Goal: Information Seeking & Learning: Check status

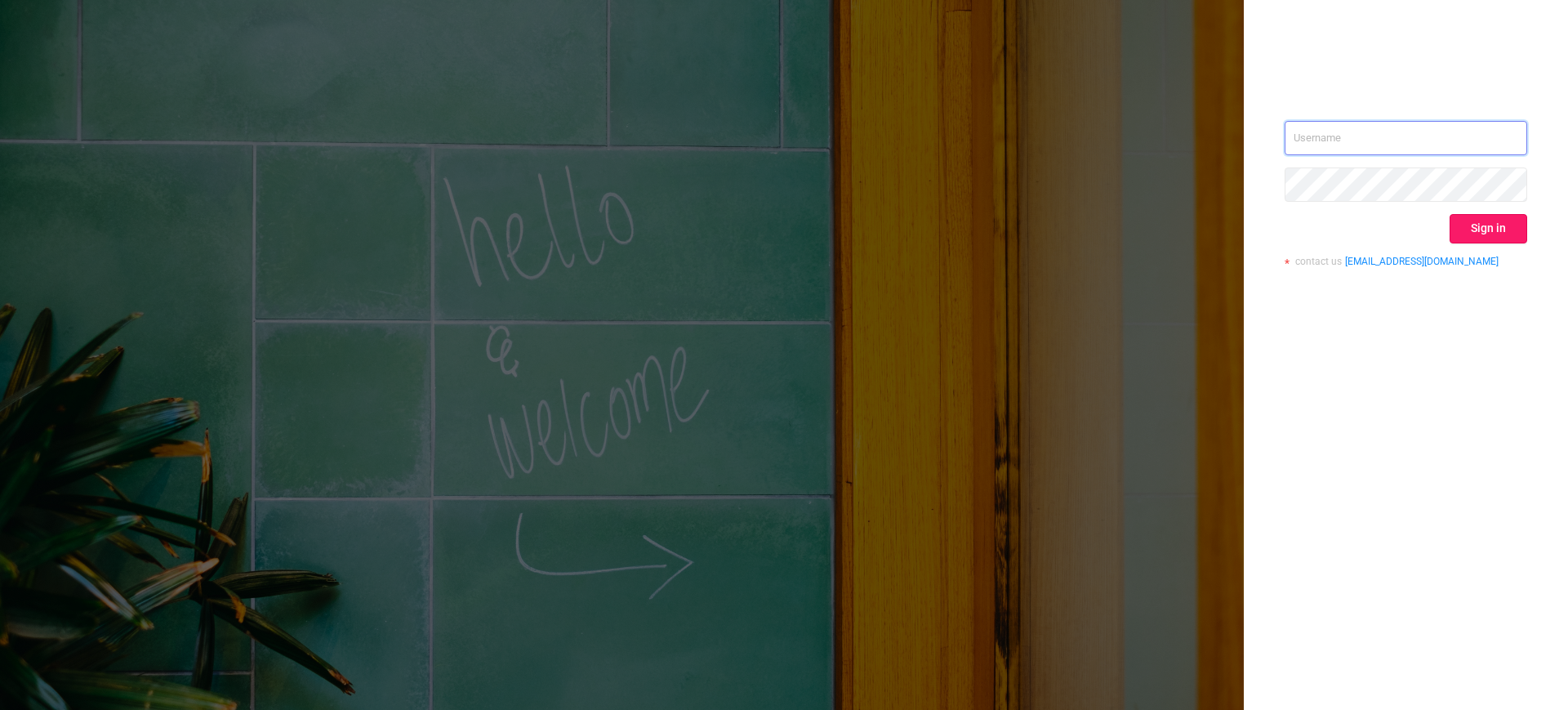
type input "[EMAIL_ADDRESS][DOMAIN_NAME]"
click at [1475, 219] on button "Sign in" at bounding box center [1488, 229] width 78 height 29
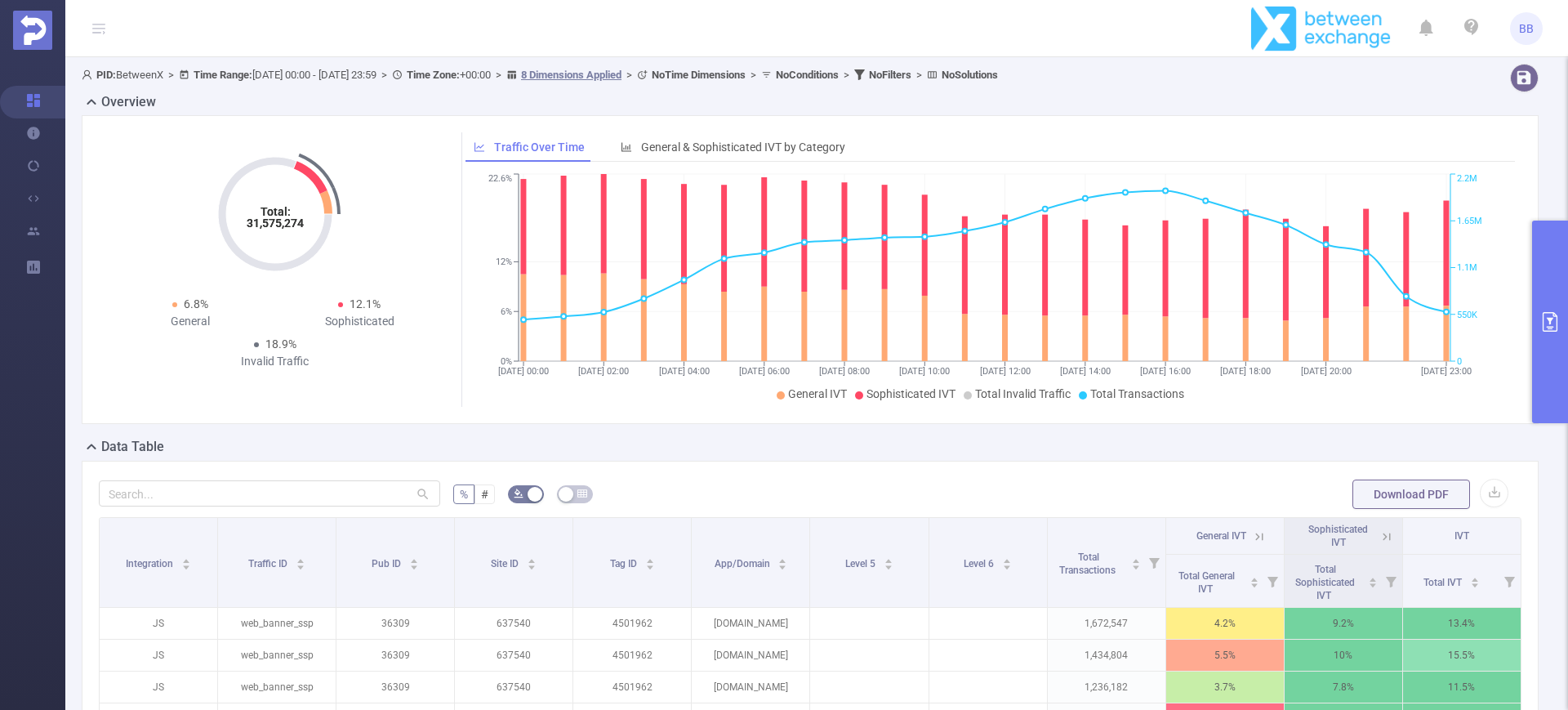
click at [1539, 306] on button "primary" at bounding box center [1550, 321] width 36 height 202
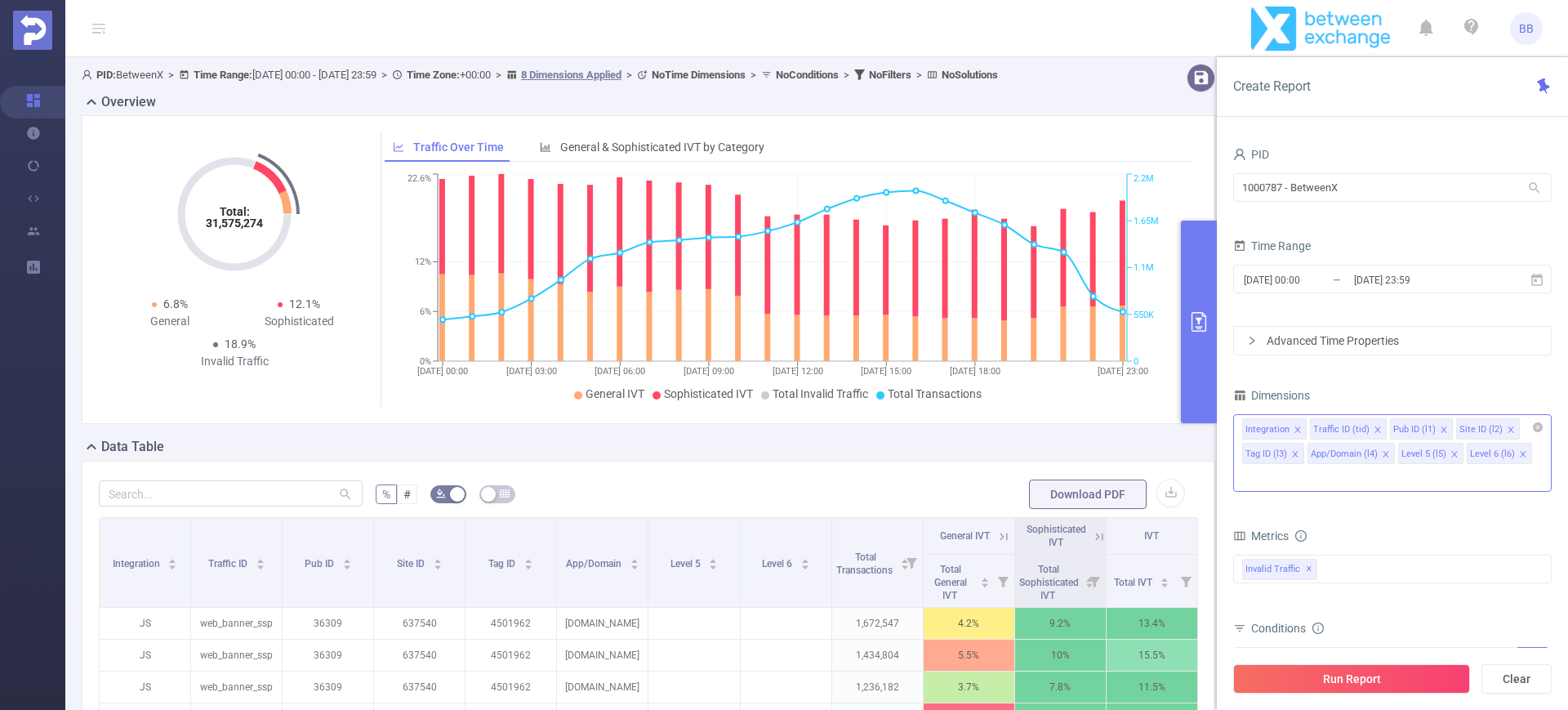
click at [1519, 455] on icon "icon: close" at bounding box center [1523, 453] width 8 height 8
click at [1455, 450] on icon "icon: close" at bounding box center [1454, 453] width 8 height 8
click at [1385, 454] on icon "icon: close" at bounding box center [1386, 453] width 5 height 5
click at [1506, 425] on icon "icon: close" at bounding box center [1510, 429] width 8 height 8
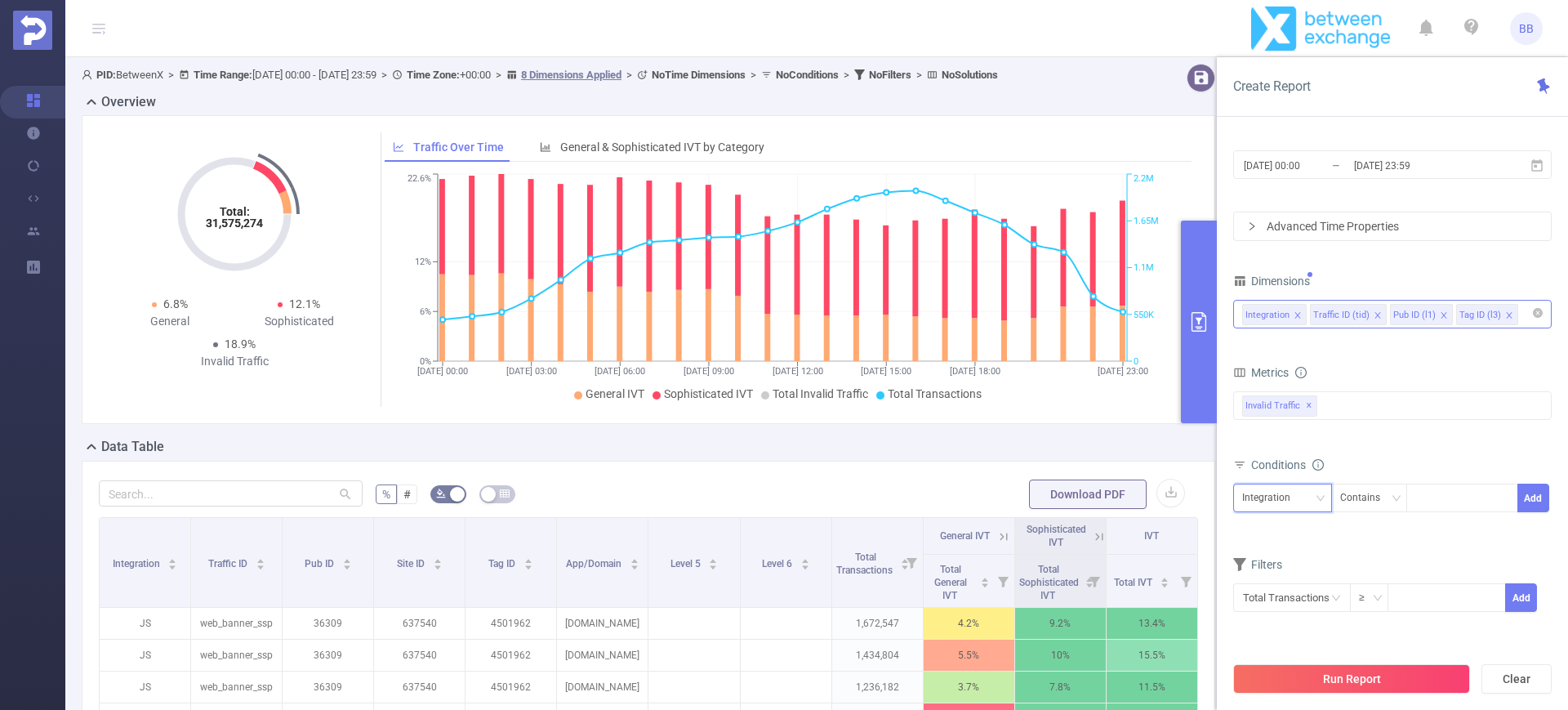
click at [1280, 500] on div "Integration" at bounding box center [1272, 498] width 60 height 27
click at [1283, 614] on li "Tag ID (l3)" at bounding box center [1282, 609] width 99 height 26
click at [1445, 496] on div at bounding box center [1463, 498] width 94 height 27
paste input "4859881"
type input "4859881"
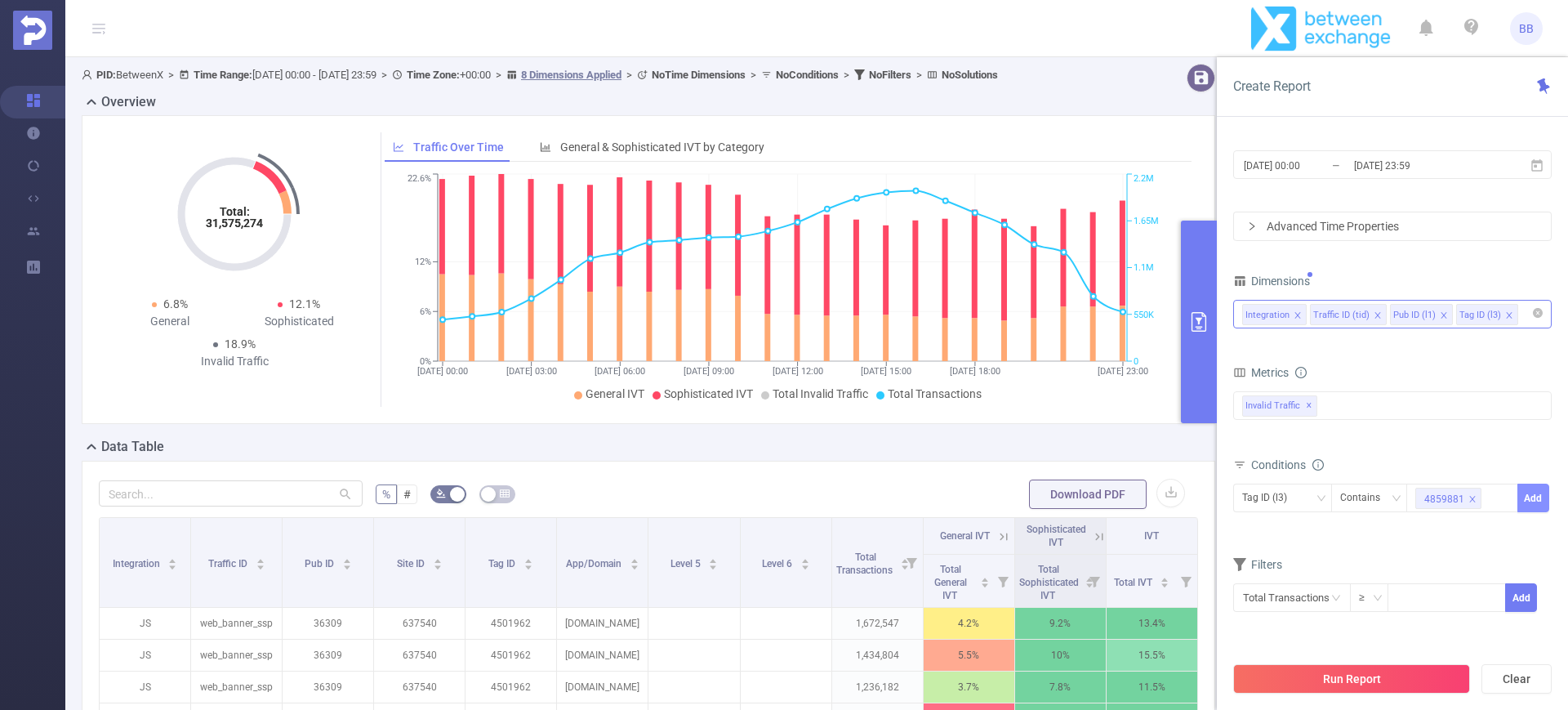
click at [1532, 501] on button "Add" at bounding box center [1533, 498] width 32 height 29
click at [1483, 159] on input "[DATE] 23:59" at bounding box center [1418, 165] width 132 height 22
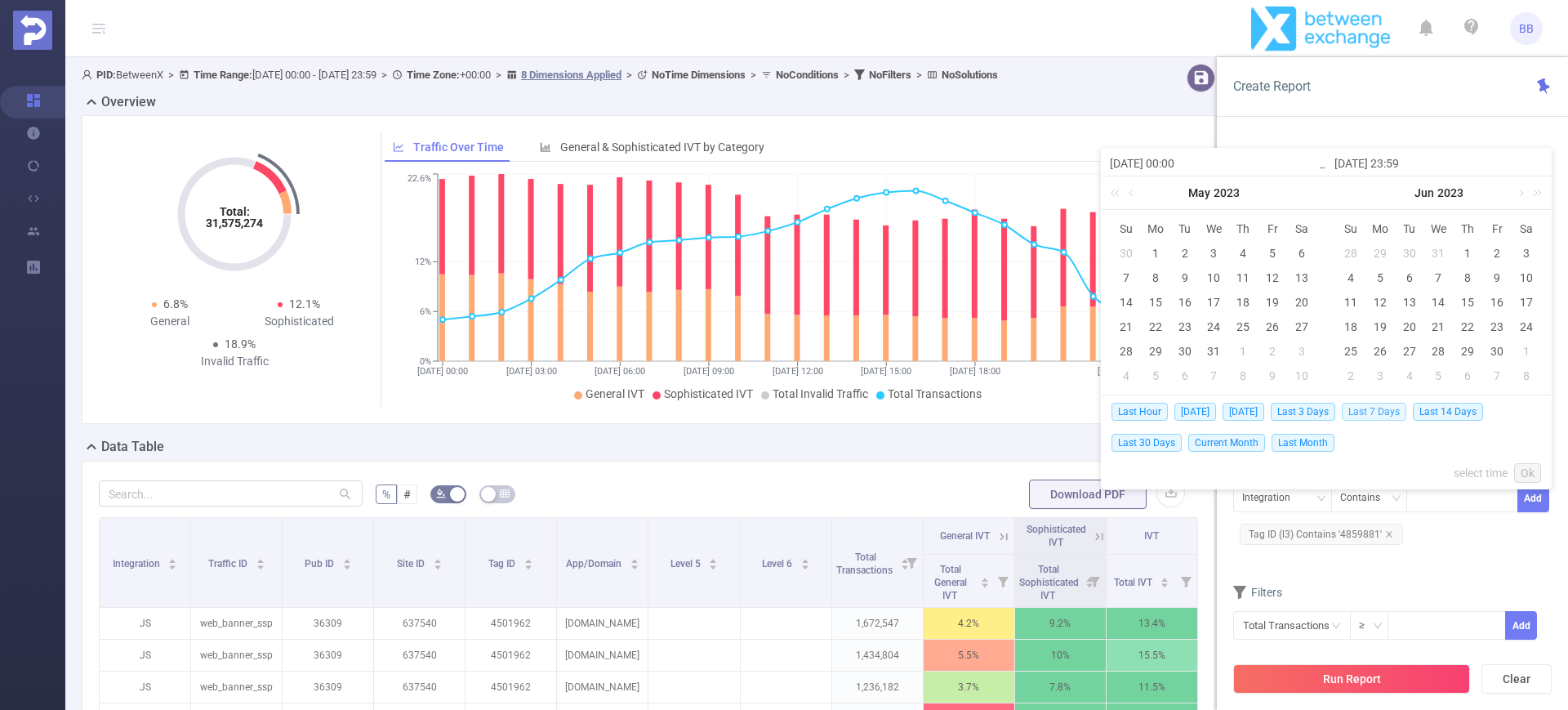
click at [1378, 405] on span "Last 7 Days" at bounding box center [1374, 412] width 64 height 18
type input "[DATE] 00:00"
type input "[DATE] 23:59"
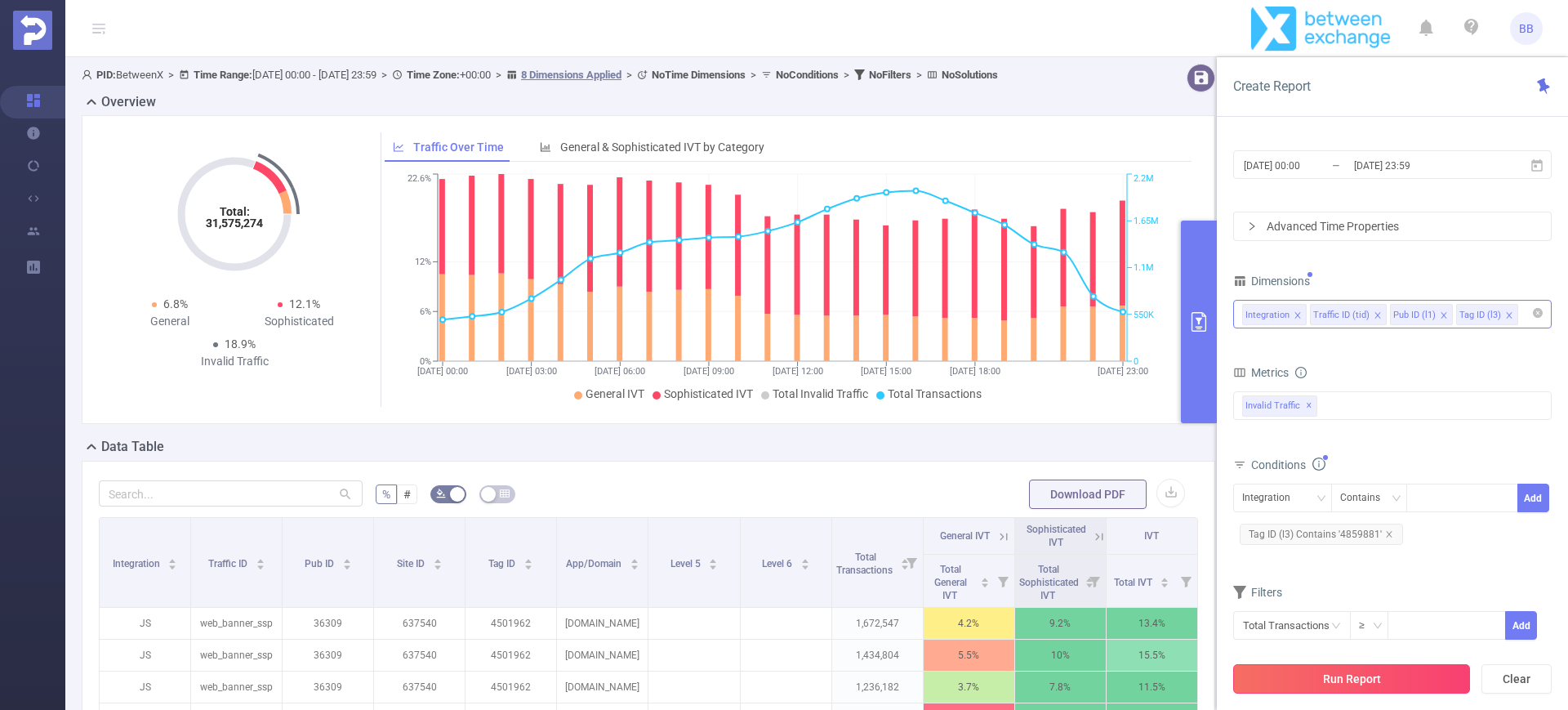
click at [1359, 678] on button "Run Report" at bounding box center [1351, 678] width 237 height 29
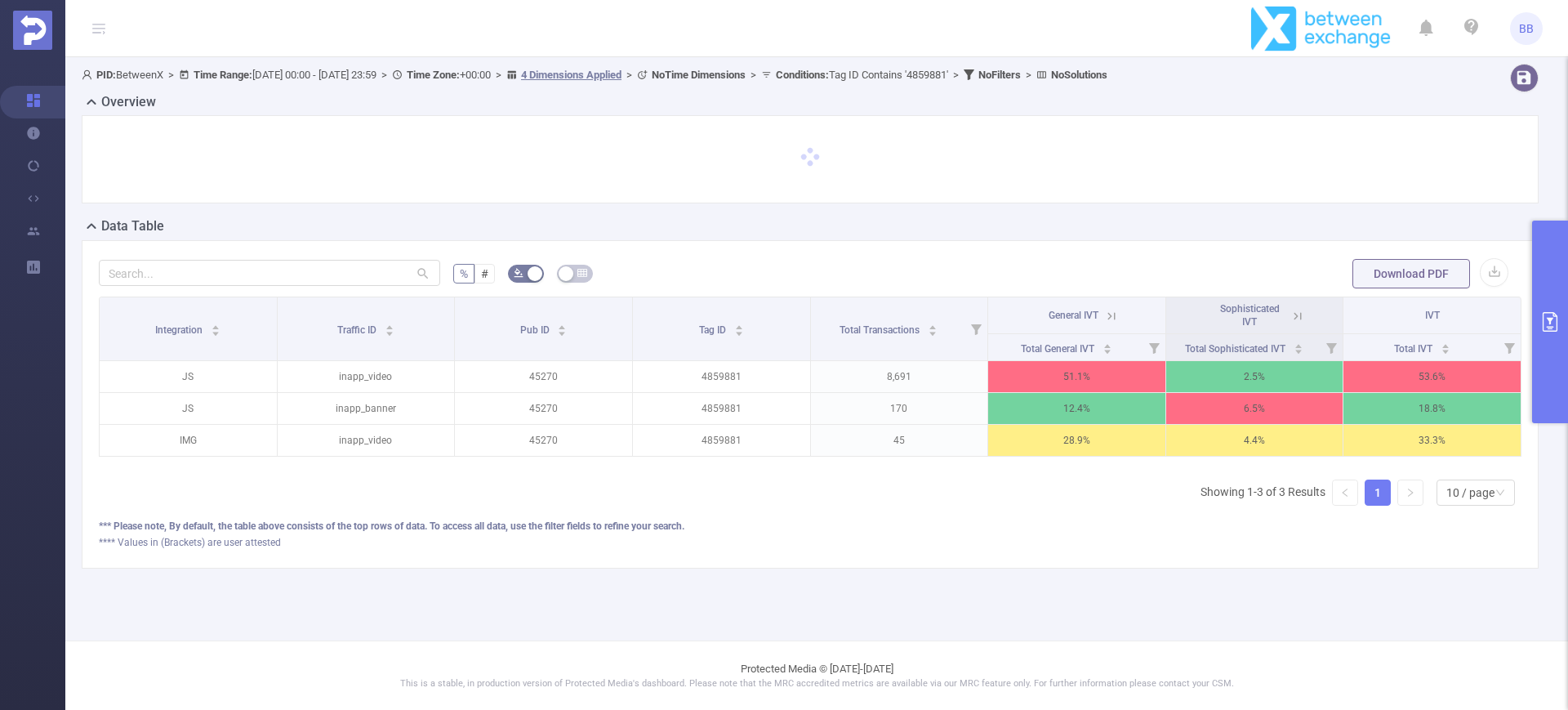
click at [1122, 316] on th "General IVT" at bounding box center [1077, 316] width 178 height 37
click at [1113, 315] on icon at bounding box center [1112, 316] width 15 height 15
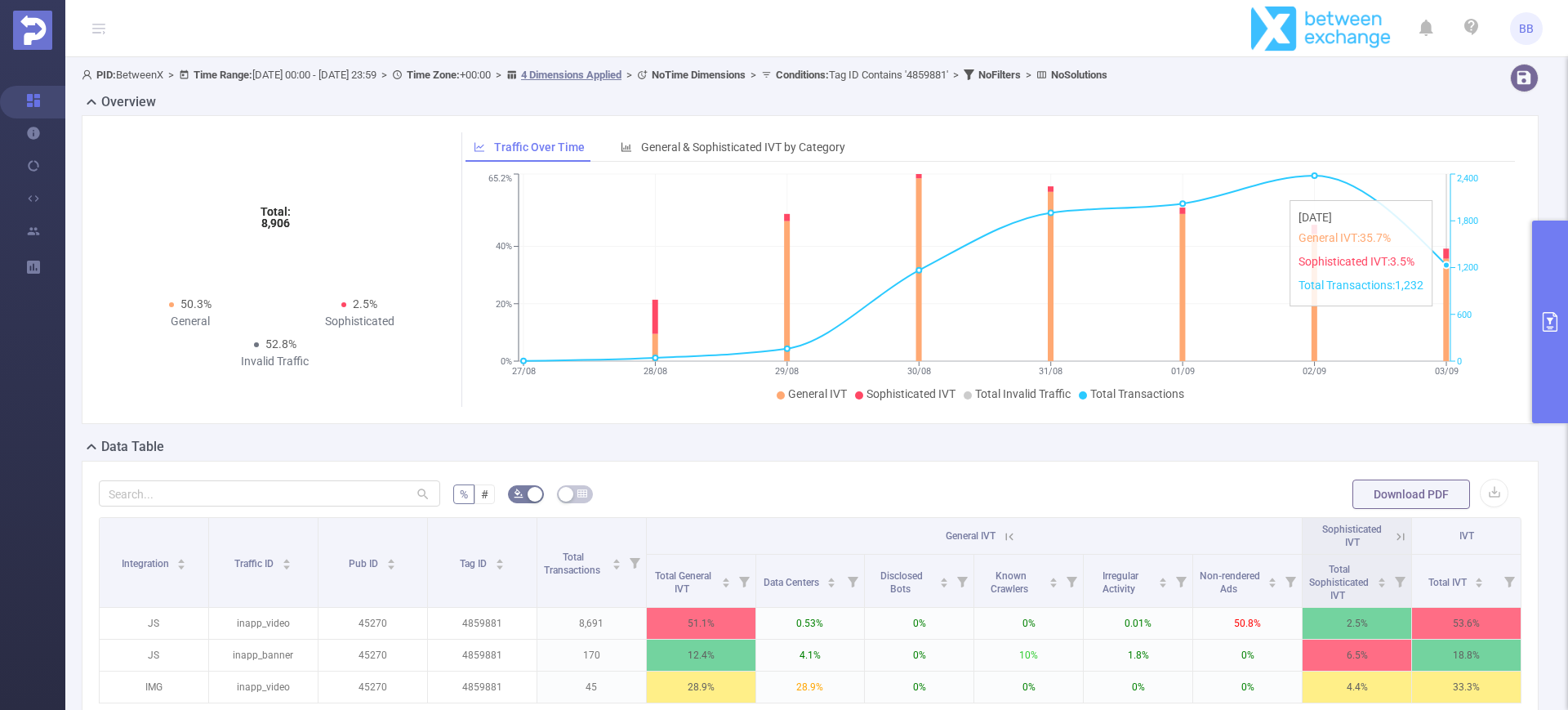
click at [1385, 315] on icon "27/08 28/08 29/08 30/08 31/08 01/09 02/09 03/09 0% 20% 40% 65.2% 0 600 1,200 1,…" at bounding box center [984, 287] width 1038 height 237
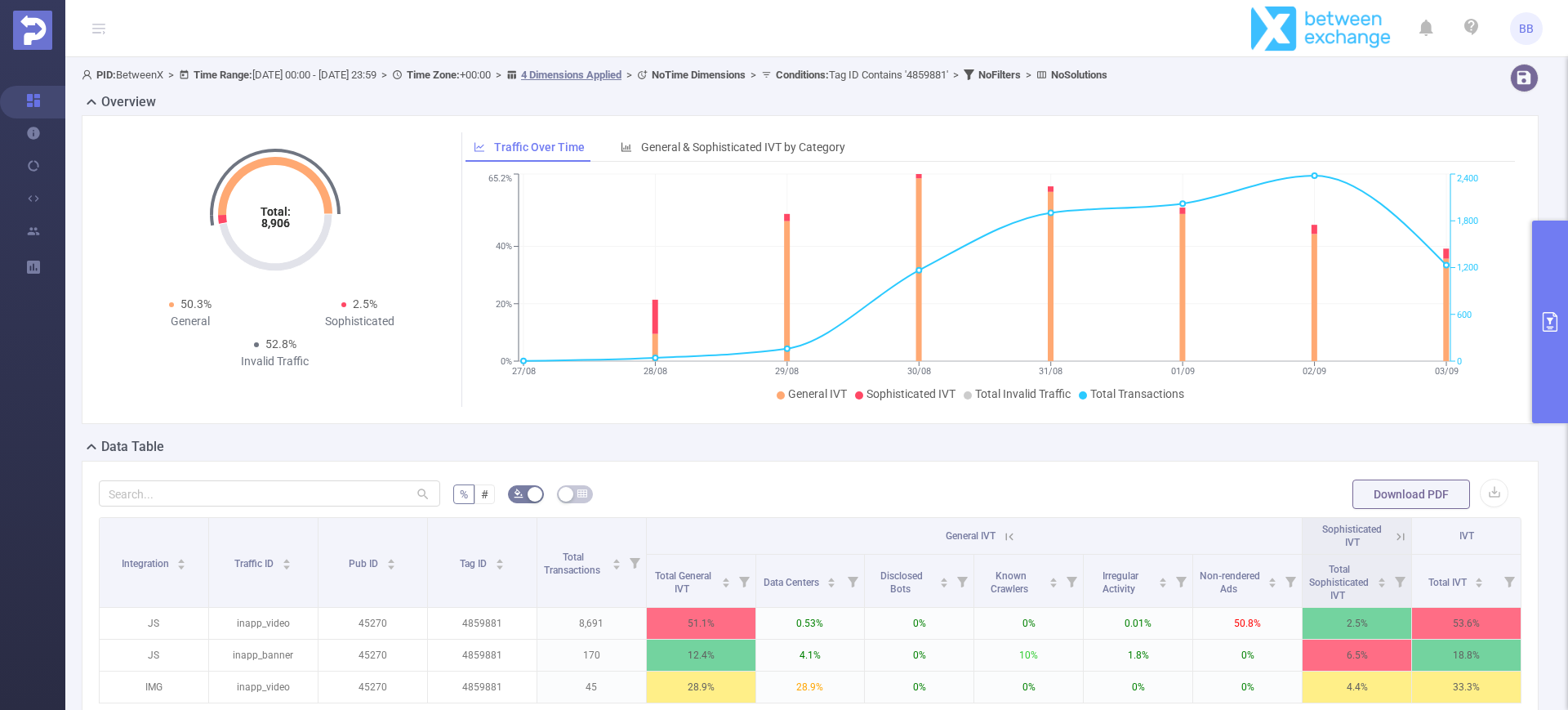
click at [1393, 531] on icon at bounding box center [1400, 537] width 15 height 15
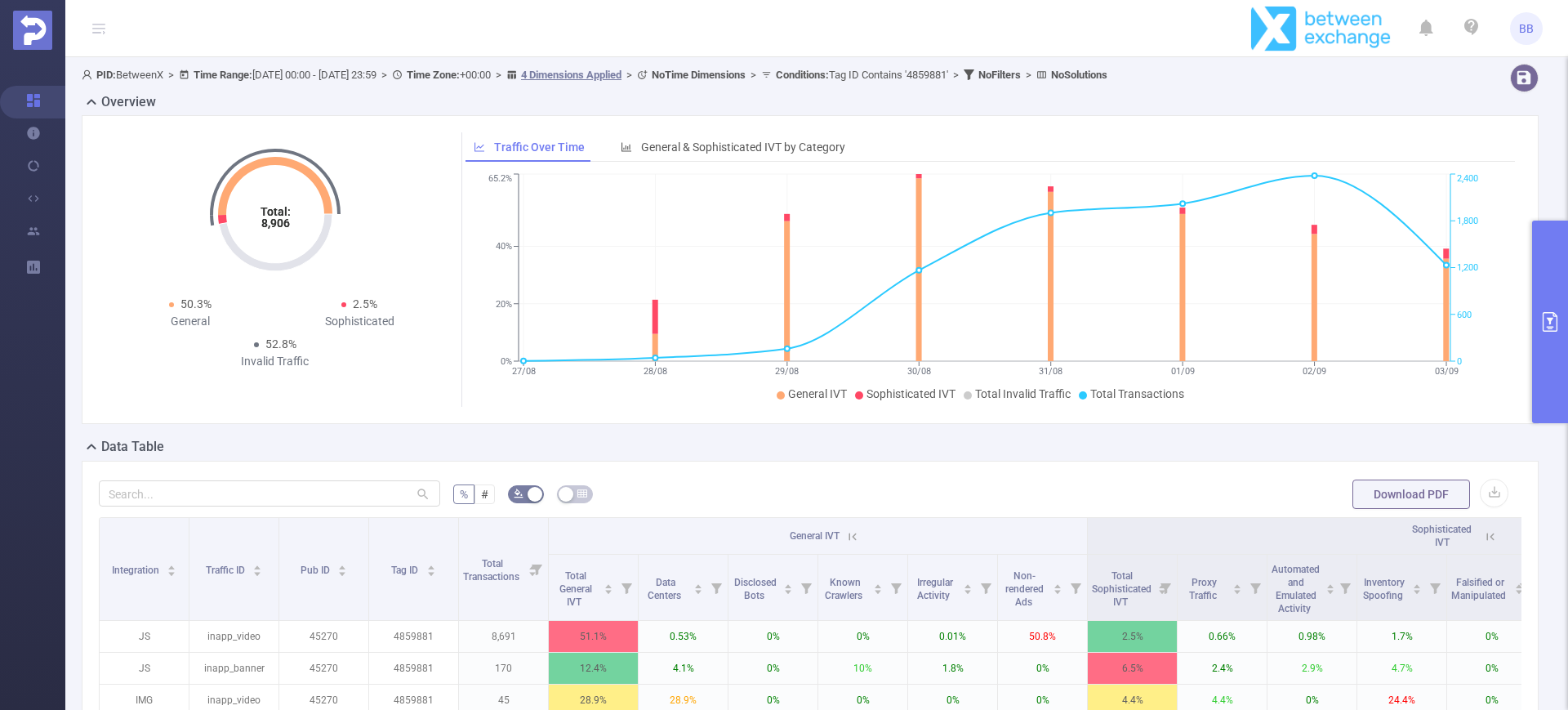
click at [104, 97] on h2 "Overview" at bounding box center [129, 102] width 54 height 20
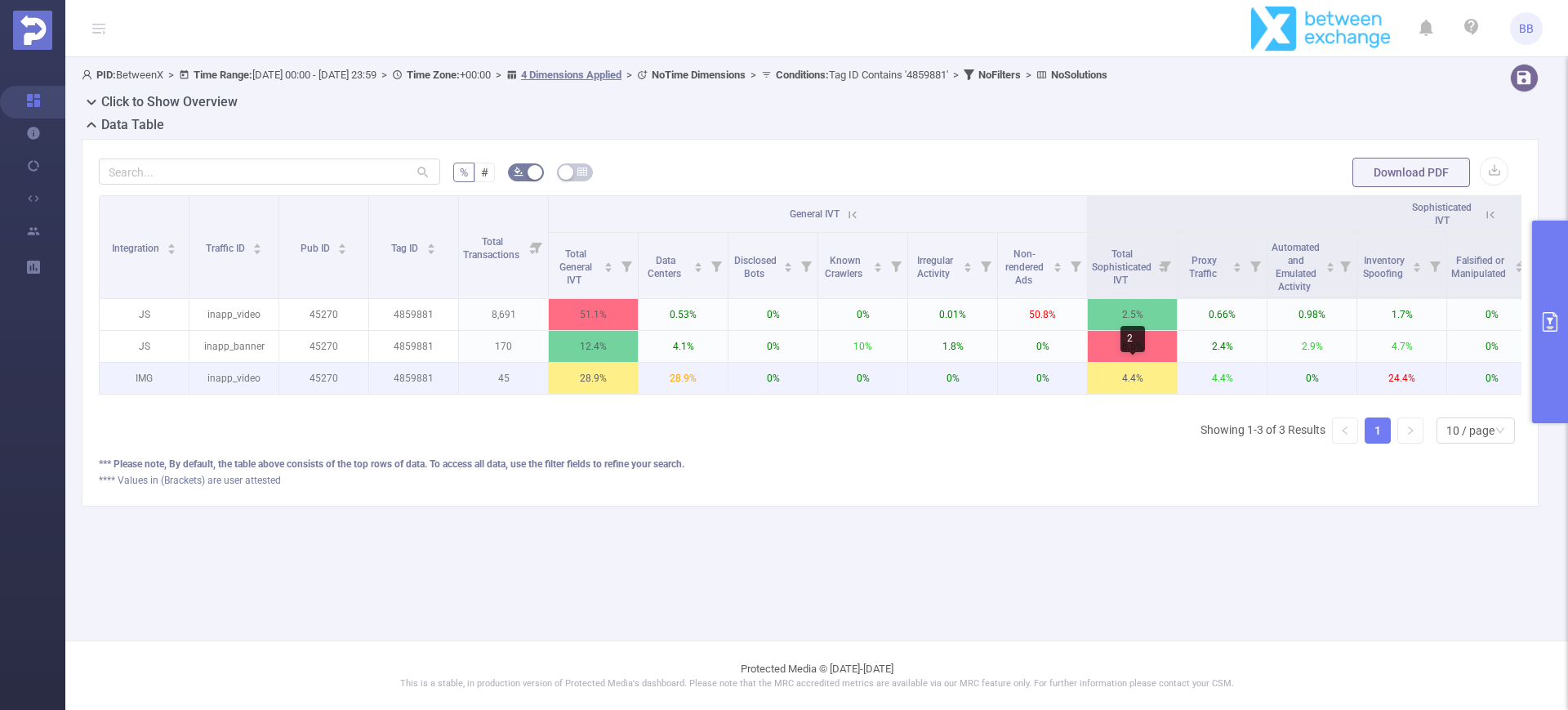
scroll to position [0, 378]
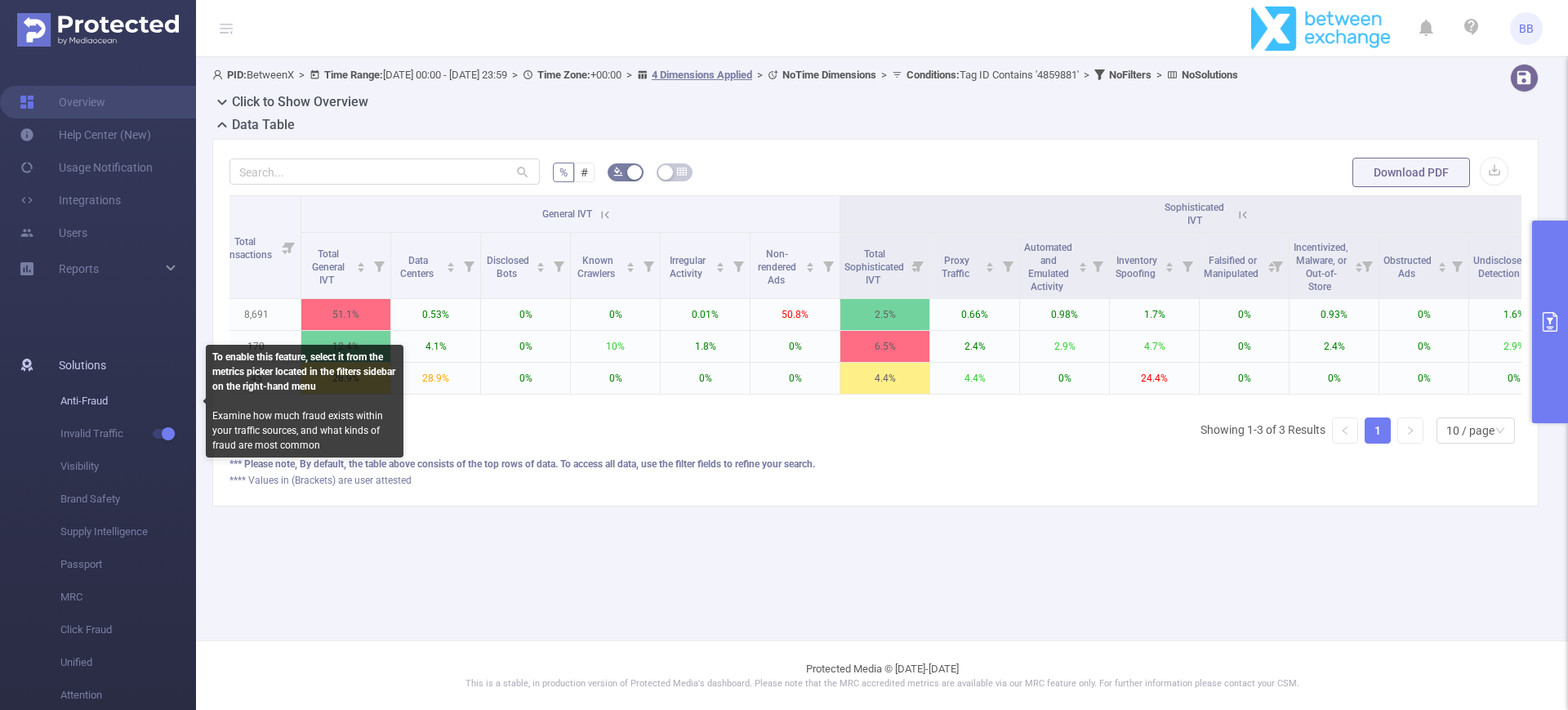
click at [160, 391] on span "Anti-Fraud" at bounding box center [128, 401] width 135 height 33
click at [86, 398] on span "Anti-Fraud" at bounding box center [128, 401] width 135 height 33
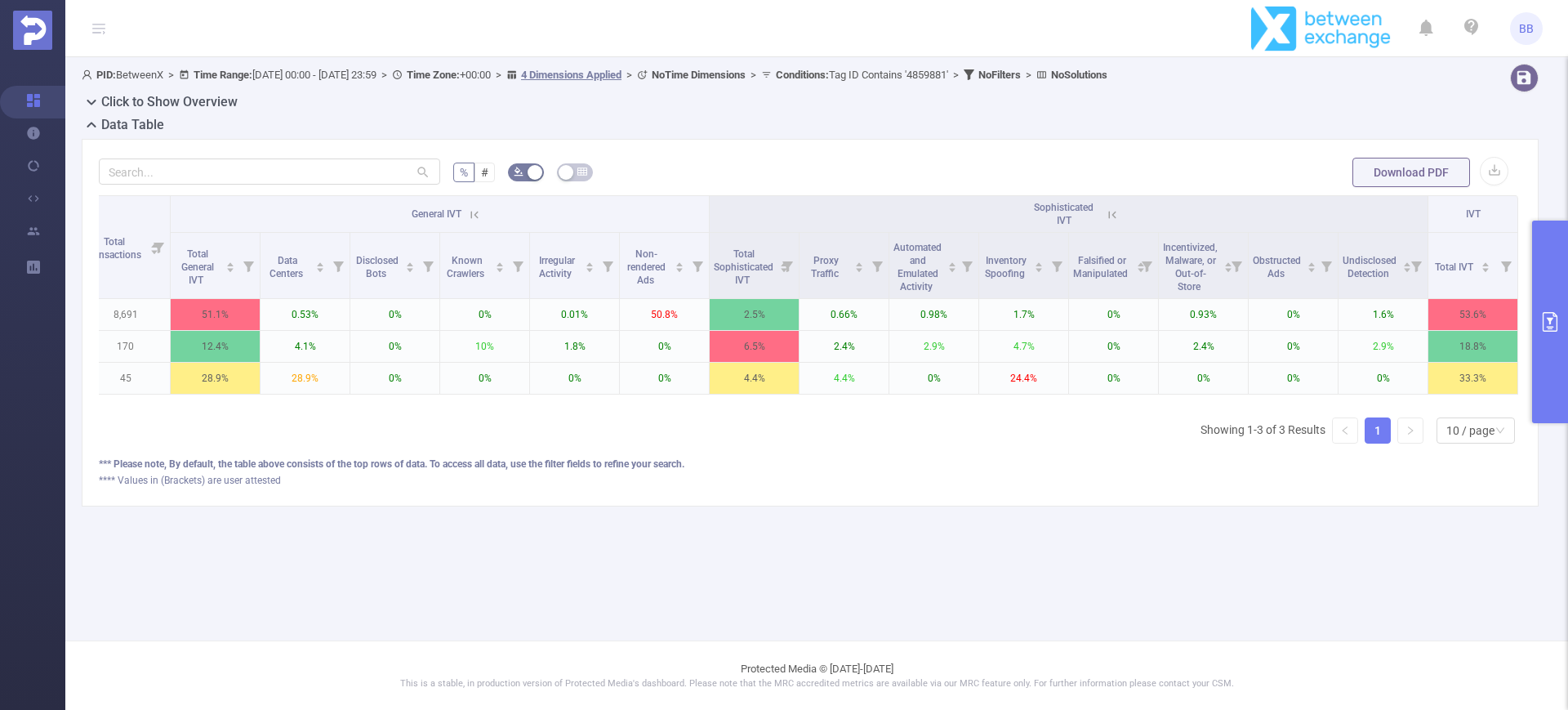
click at [1567, 306] on button "primary" at bounding box center [1550, 321] width 36 height 202
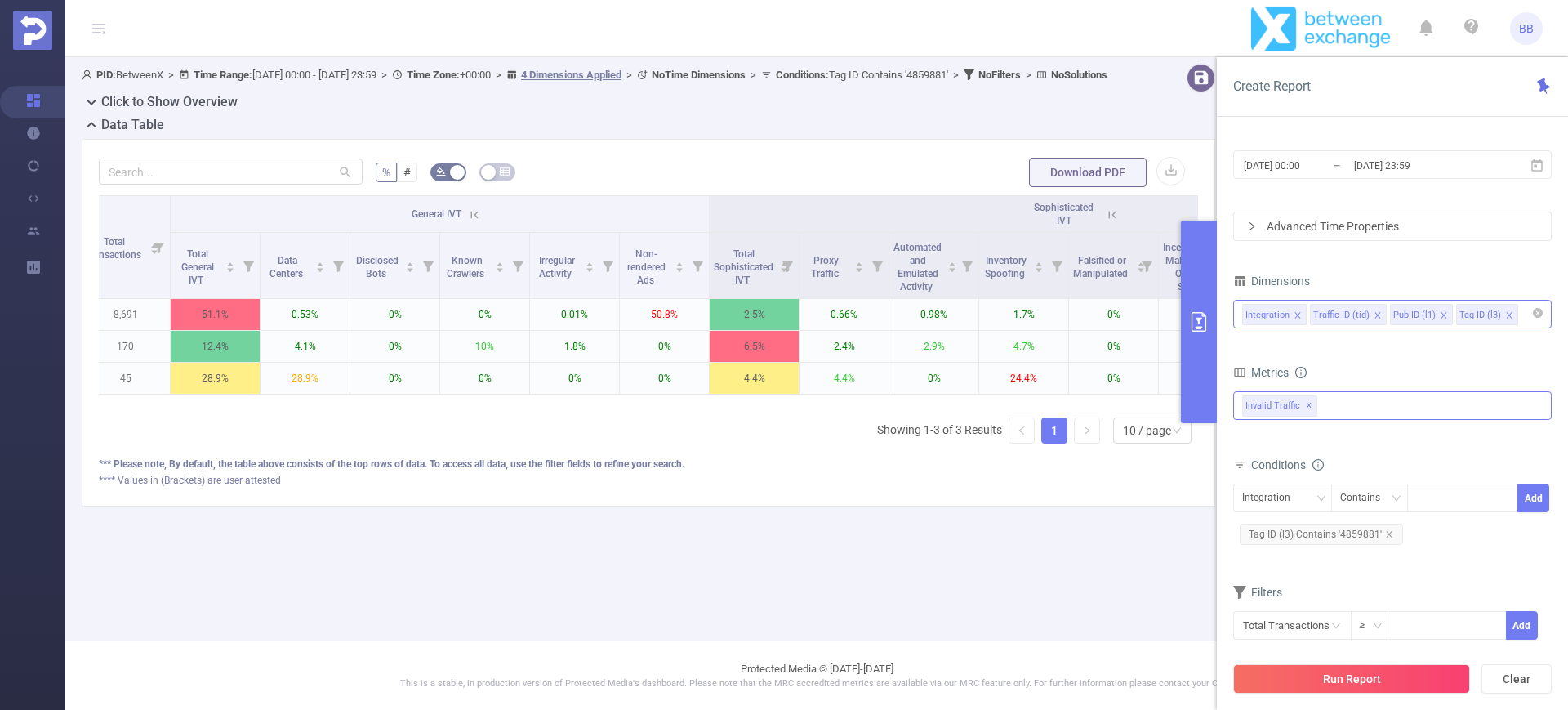
click at [1385, 410] on div "Invalid Traffic ✕" at bounding box center [1392, 405] width 318 height 29
click at [1260, 411] on span at bounding box center [1260, 413] width 13 height 13
click at [1327, 669] on button "Run Report" at bounding box center [1351, 678] width 237 height 29
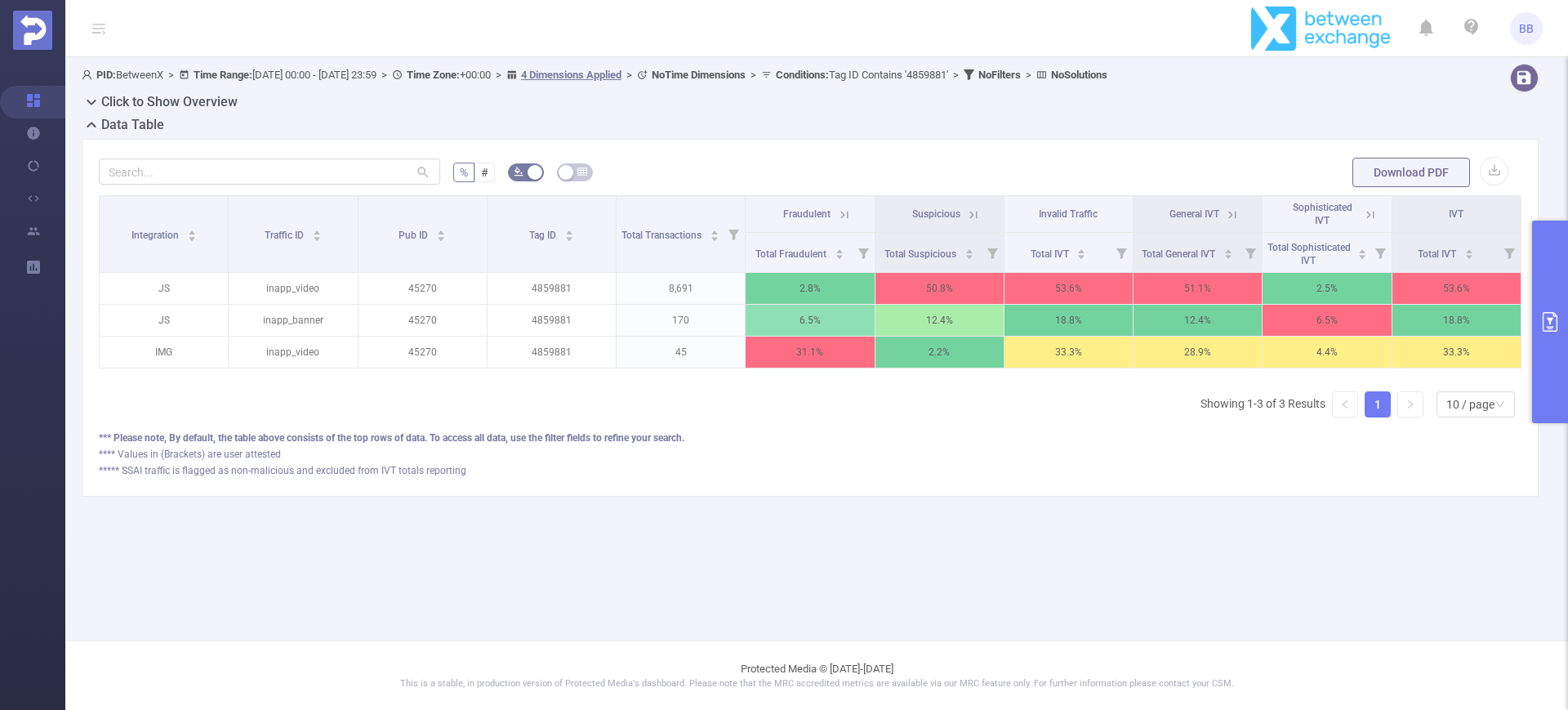
click at [1176, 497] on div "% # Download PDF Integration Traffic ID Pub ID Tag ID Total Transactions Fraudu…" at bounding box center [810, 317] width 1457 height 357
click at [967, 497] on div "% # Download PDF Integration Traffic ID Pub ID Tag ID Total Transactions Fraudu…" at bounding box center [810, 317] width 1457 height 357
click at [974, 209] on icon at bounding box center [973, 215] width 15 height 15
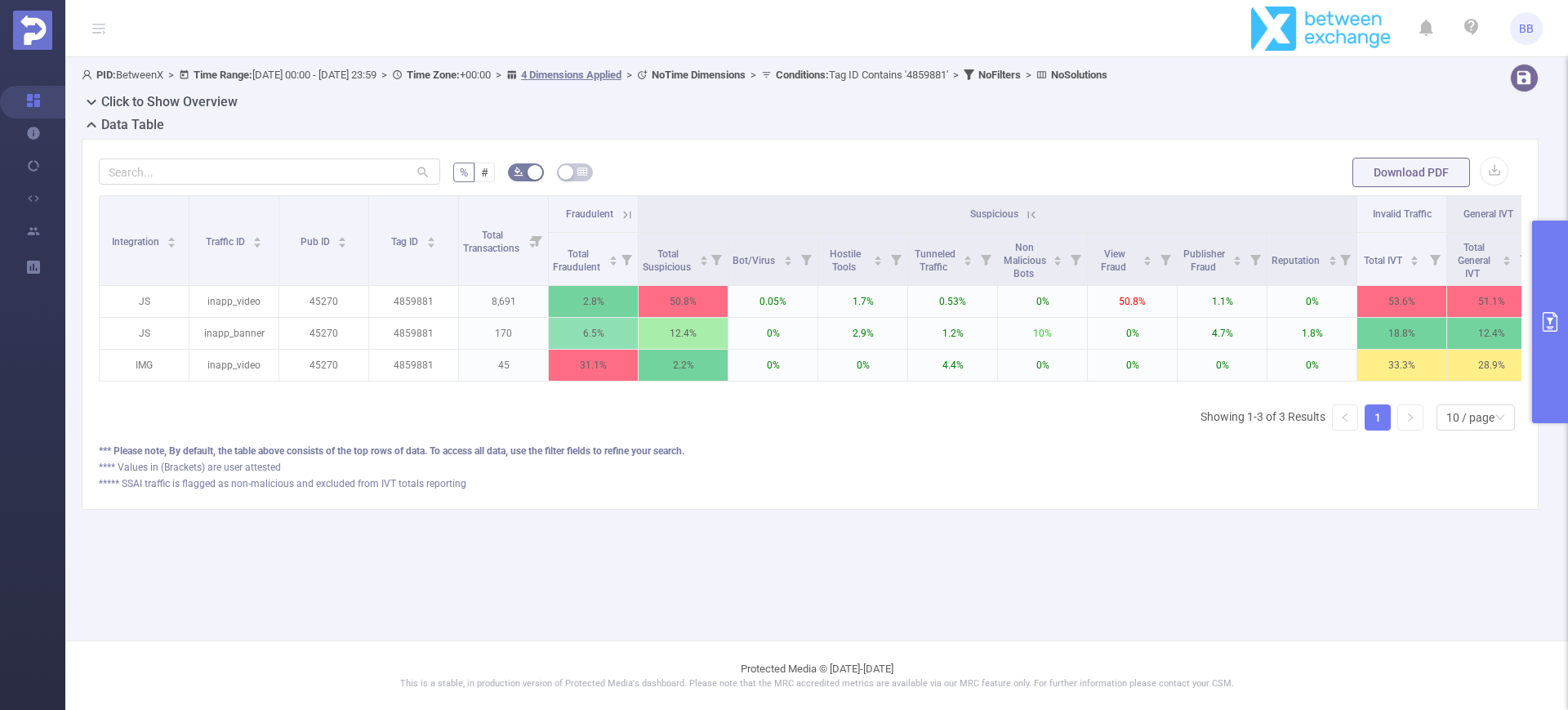
click at [628, 208] on icon at bounding box center [628, 215] width 15 height 15
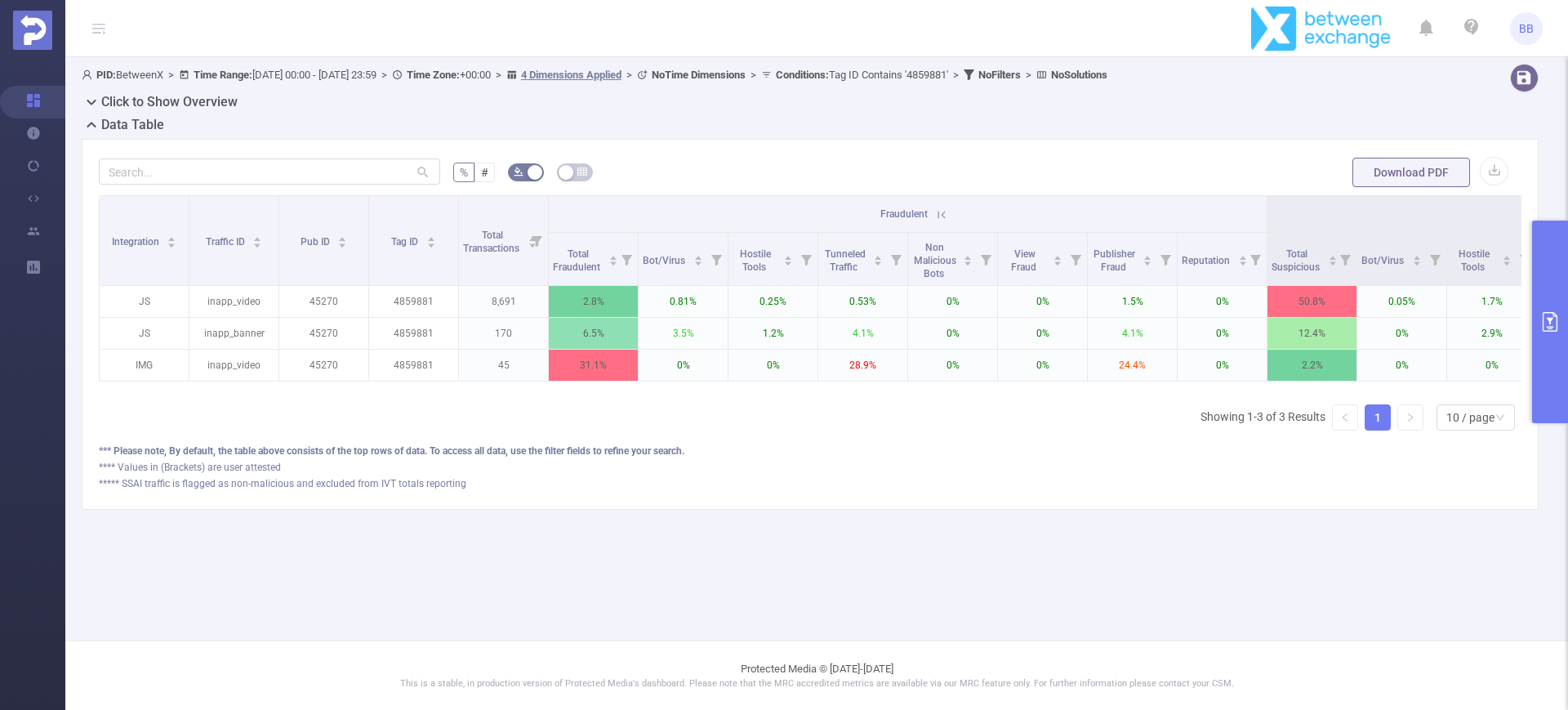
click at [936, 210] on icon at bounding box center [941, 215] width 15 height 15
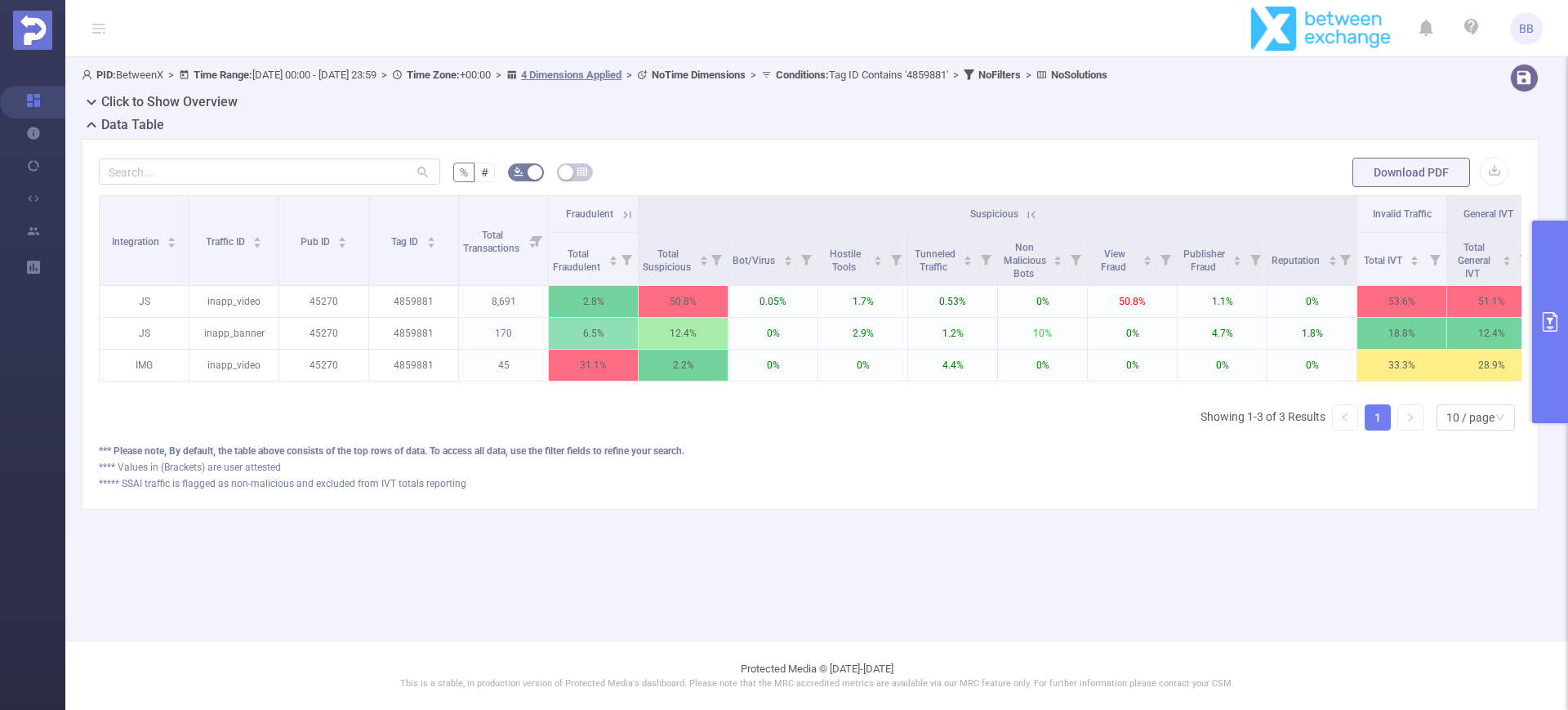
click at [1025, 212] on icon at bounding box center [1031, 215] width 15 height 15
